Goal: Find specific fact

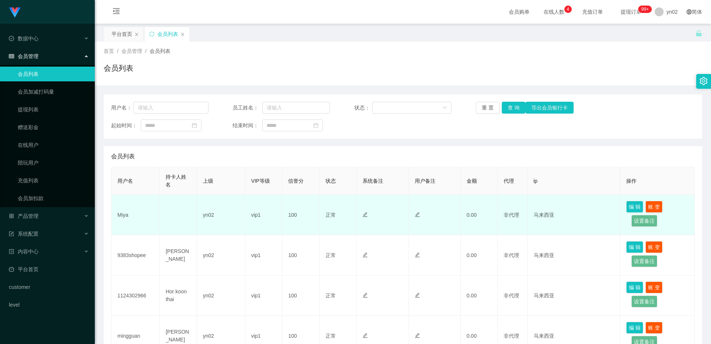
click at [125, 215] on td "Miya" at bounding box center [135, 215] width 48 height 40
copy td "Miya"
